Goal: Transaction & Acquisition: Subscribe to service/newsletter

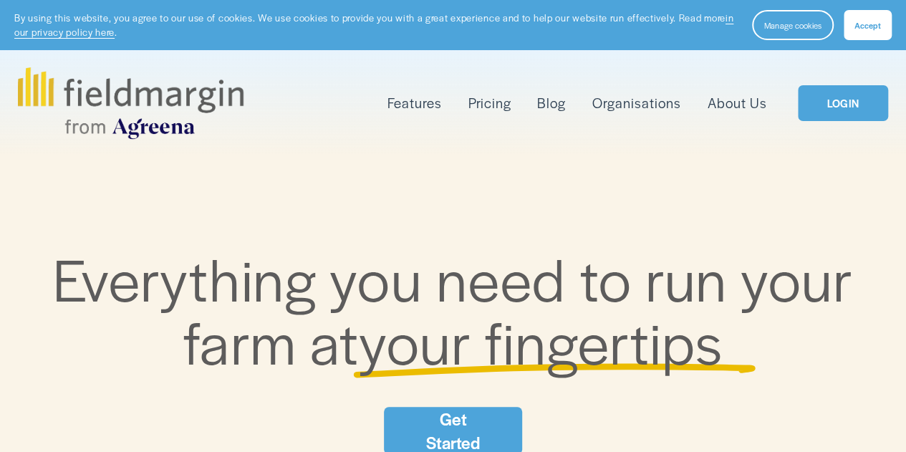
click at [428, 418] on link "Get Started" at bounding box center [453, 430] width 138 height 47
